Goal: Task Accomplishment & Management: Manage account settings

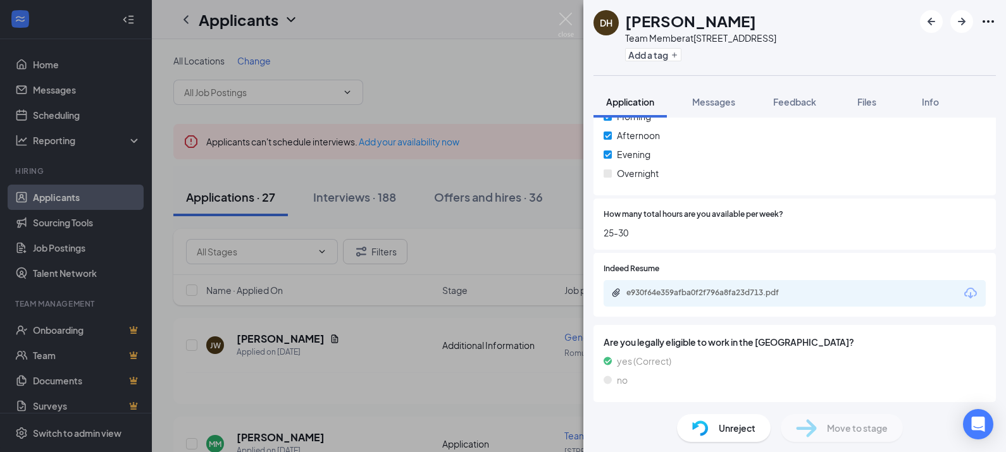
scroll to position [794, 0]
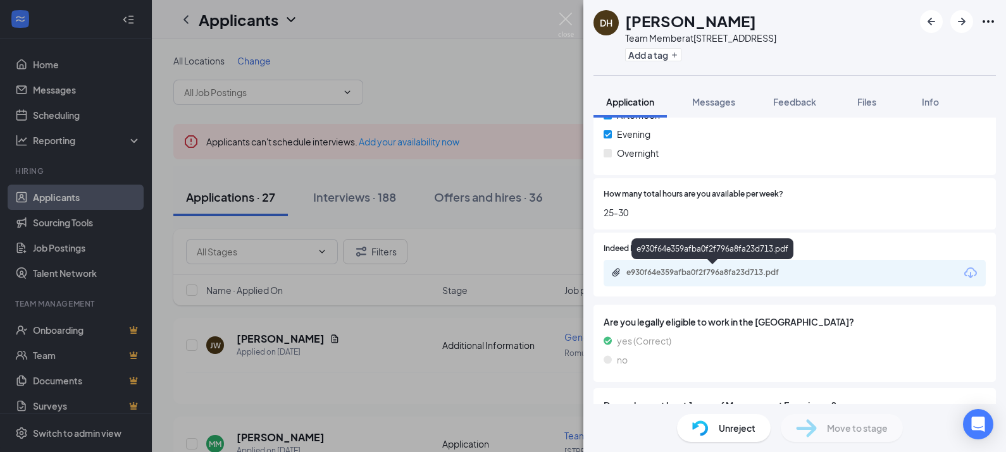
click at [718, 271] on div "e930f64e359afba0f2f796a8fa23d713.pdf" at bounding box center [714, 273] width 177 height 10
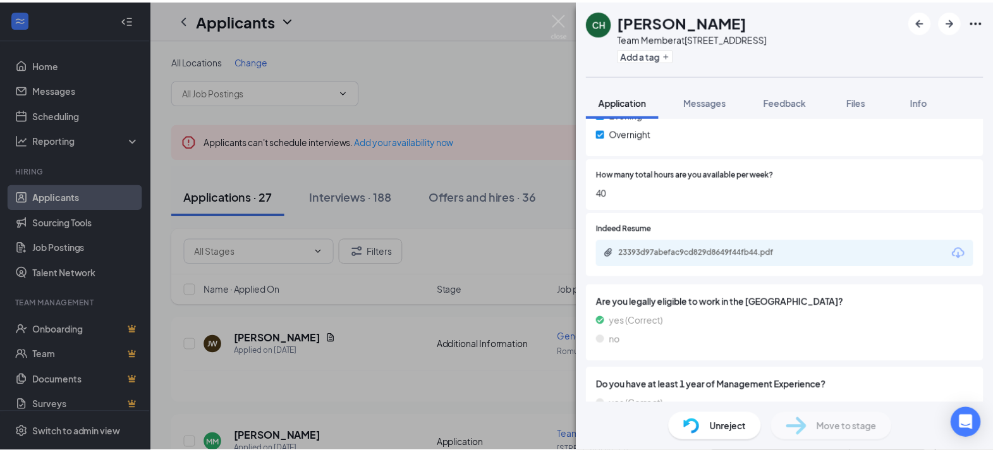
scroll to position [844, 0]
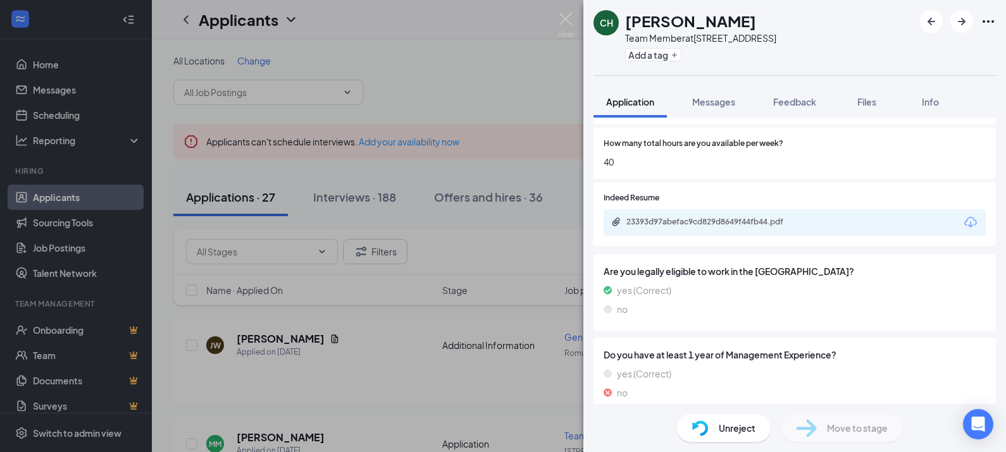
click at [672, 215] on div "23393d97abefac9cd829d8649f44fb44.pdf" at bounding box center [794, 222] width 382 height 27
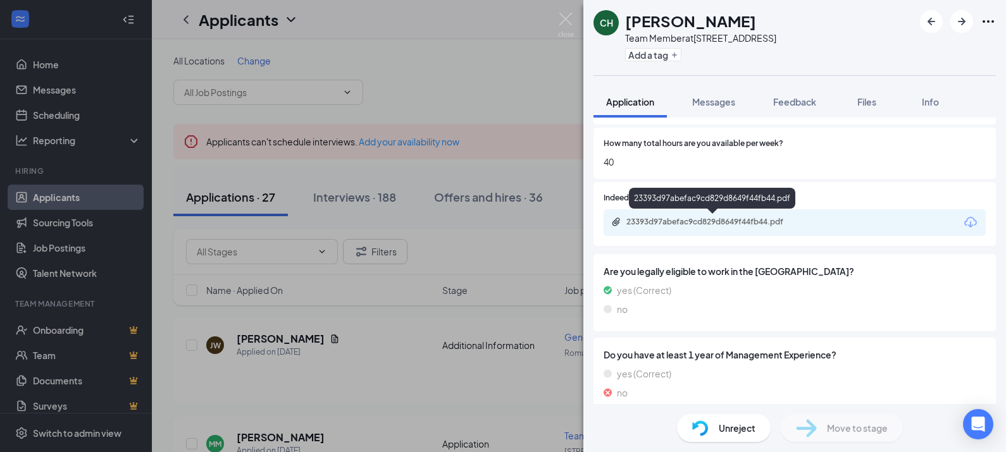
click at [661, 220] on div "23393d97abefac9cd829d8649f44fb44.pdf" at bounding box center [714, 222] width 177 height 10
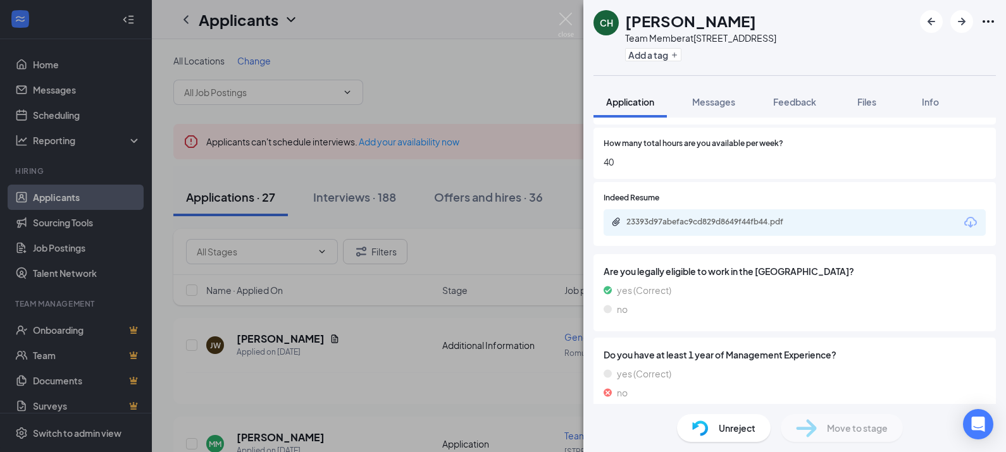
click at [409, 379] on div "CH Christopher Harnum Team Member at 15011 Telegraph Rd Add a tag Application M…" at bounding box center [503, 226] width 1006 height 452
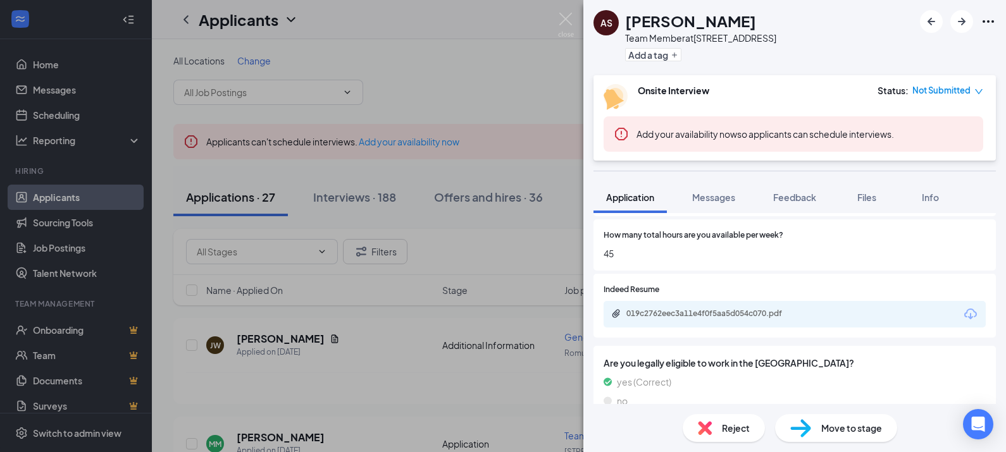
scroll to position [800, 0]
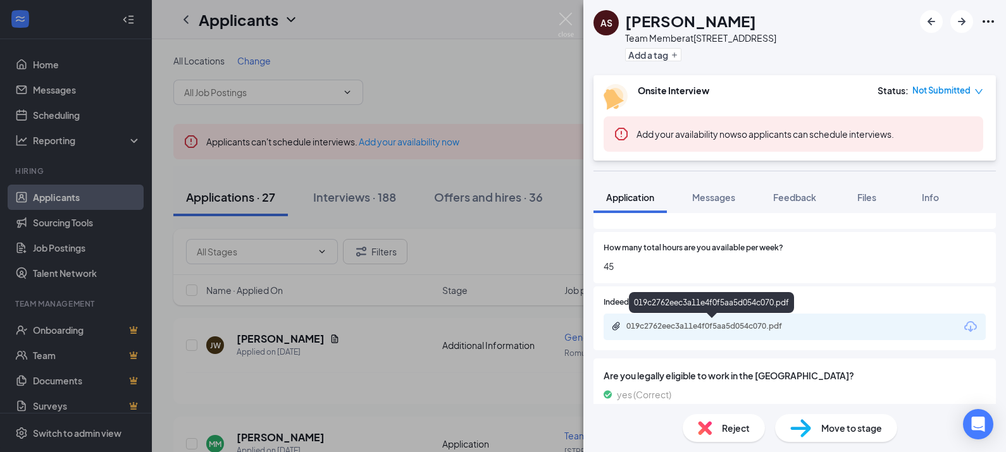
click at [724, 324] on div "019c2762eec3a11e4f0f5aa5d054c070.pdf" at bounding box center [714, 326] width 177 height 10
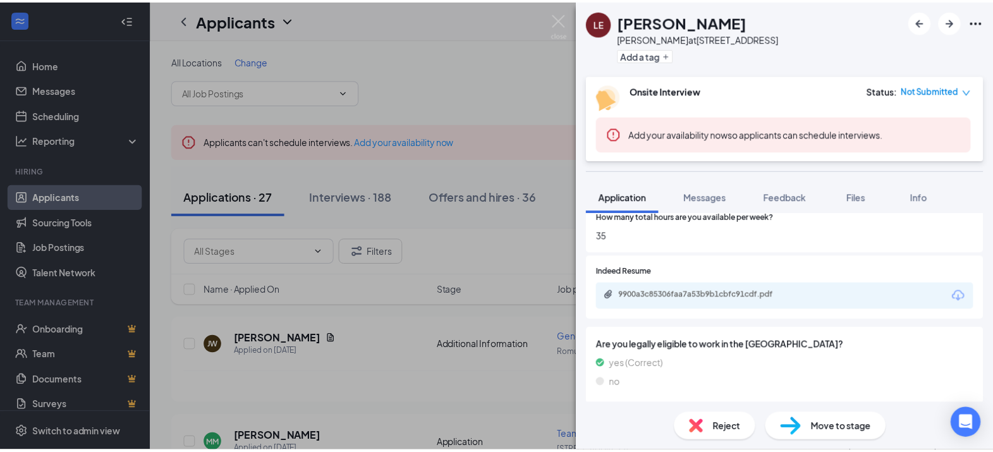
scroll to position [911, 0]
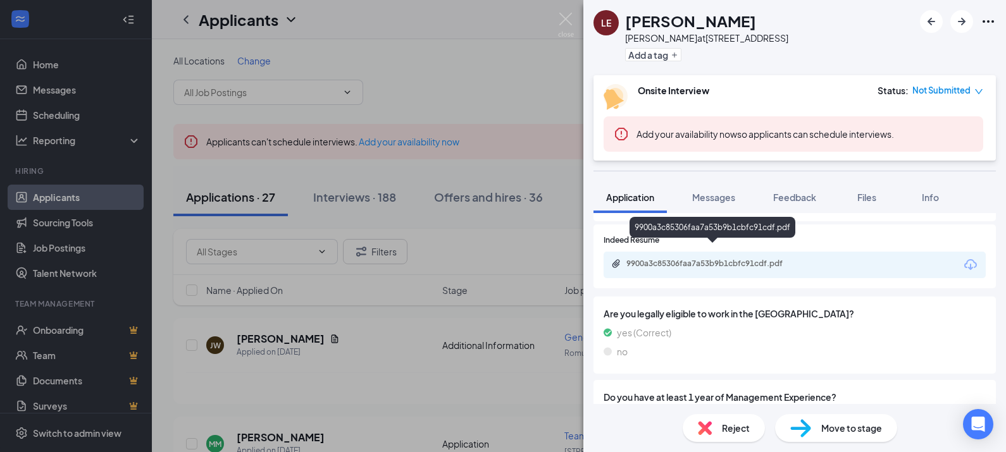
click at [753, 259] on div "9900a3c85306faa7a53b9b1cbfc91cdf.pdf" at bounding box center [714, 264] width 177 height 10
click at [506, 89] on div "LE Lee Edwards Baker at 15011 Telegraph Rd Add a tag Onsite Interview Status : …" at bounding box center [503, 226] width 1006 height 452
